Goal: Information Seeking & Learning: Learn about a topic

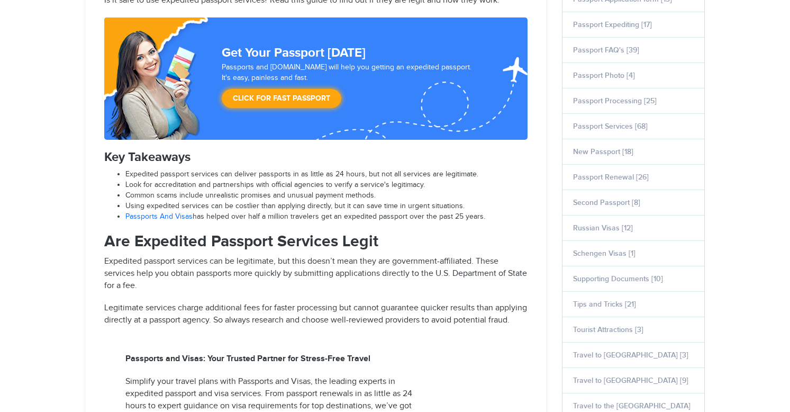
select select "**********"
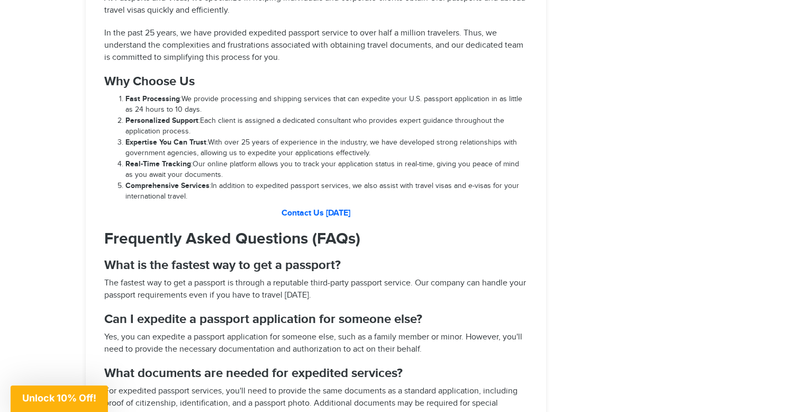
scroll to position [2085, 0]
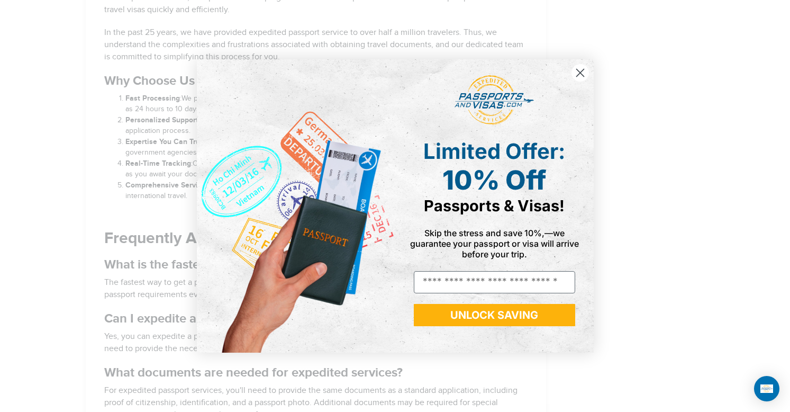
click at [38, 194] on div "Close dialog Limited Offer: 10% Off Passports & Visas! Skip the stress and save…" at bounding box center [395, 206] width 790 height 412
click at [582, 74] on circle "Close dialog" at bounding box center [579, 72] width 17 height 17
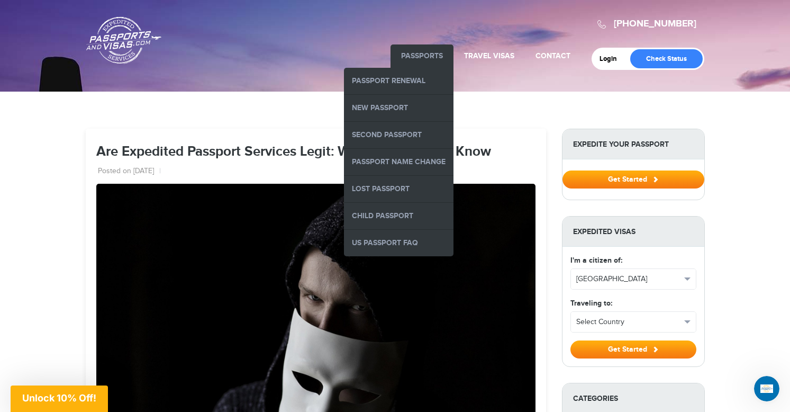
scroll to position [0, 0]
click at [385, 240] on link "US Passport FAQ" at bounding box center [399, 243] width 110 height 26
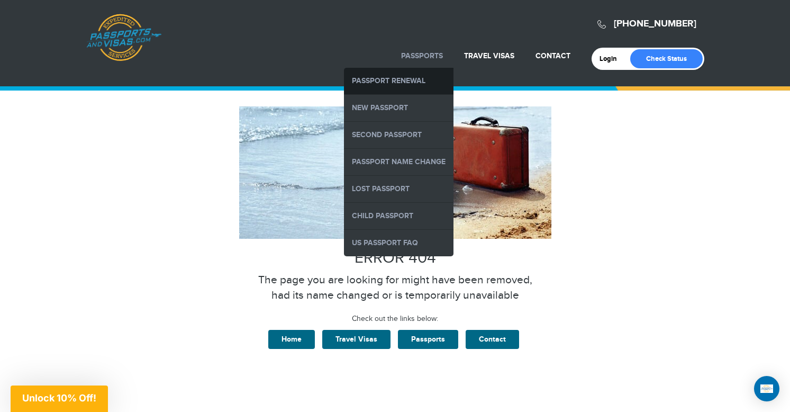
click at [410, 81] on link "Passport Renewal" at bounding box center [399, 81] width 110 height 26
